Goal: Information Seeking & Learning: Learn about a topic

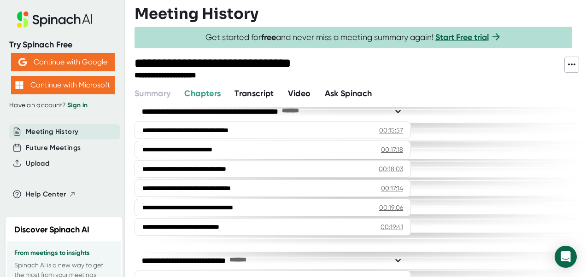
scroll to position [395, 0]
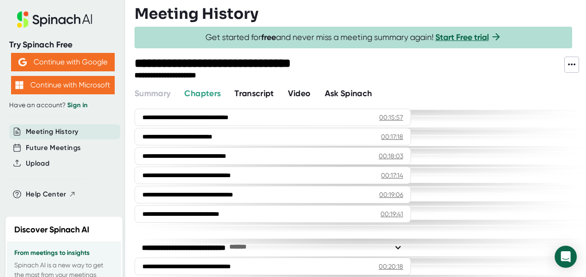
click at [262, 95] on span "Transcript" at bounding box center [254, 93] width 40 height 10
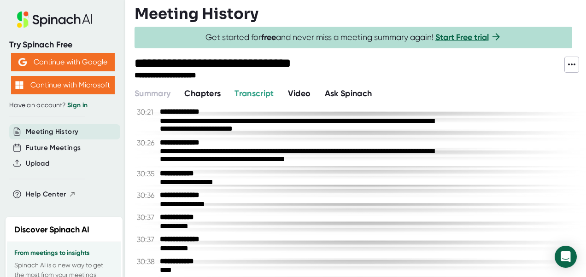
scroll to position [11102, 0]
